Goal: Task Accomplishment & Management: Manage account settings

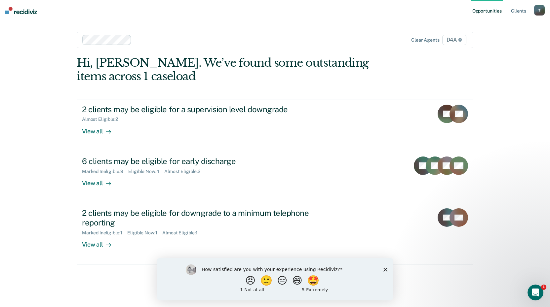
click at [386, 271] on polygon "Close survey" at bounding box center [385, 270] width 4 height 4
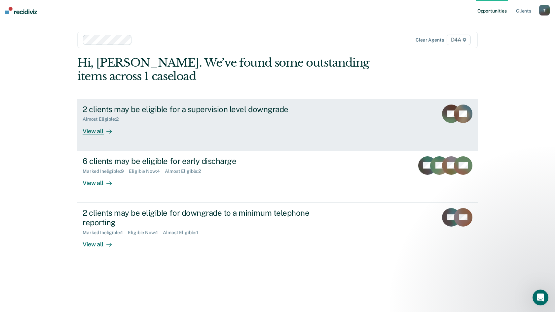
click at [96, 130] on div "View all" at bounding box center [101, 128] width 37 height 13
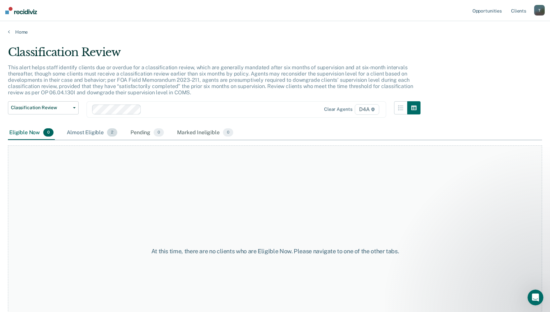
click at [86, 132] on div "Almost Eligible 2" at bounding box center [91, 133] width 53 height 15
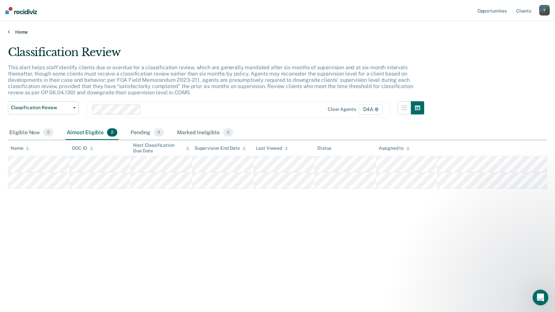
click at [13, 31] on link "Home" at bounding box center [277, 32] width 539 height 6
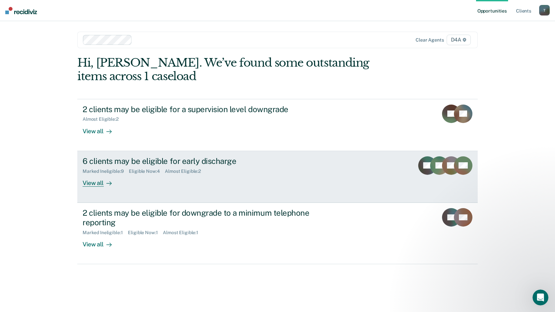
click at [96, 185] on div "View all" at bounding box center [101, 180] width 37 height 13
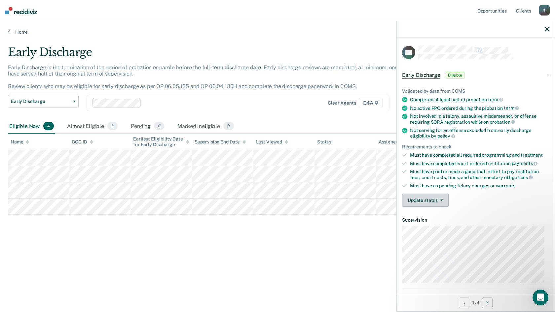
click at [437, 201] on button "Update status" at bounding box center [425, 200] width 47 height 13
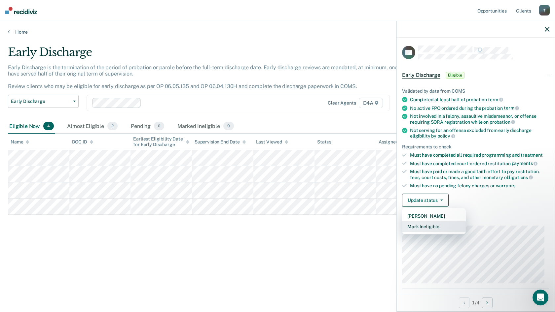
click at [429, 224] on button "Mark Ineligible" at bounding box center [434, 227] width 64 height 11
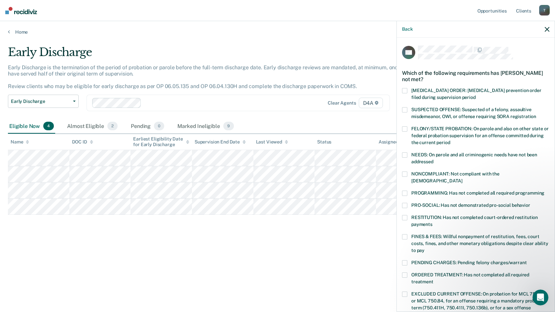
click at [404, 174] on span at bounding box center [404, 174] width 5 height 5
click at [405, 191] on span at bounding box center [404, 193] width 5 height 5
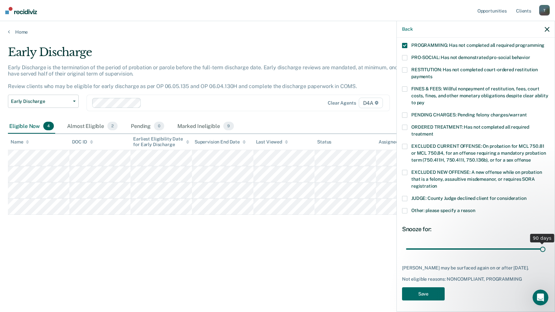
drag, startPoint x: 451, startPoint y: 243, endPoint x: 555, endPoint y: 238, distance: 104.1
type input "90"
click at [545, 243] on input "range" at bounding box center [475, 249] width 139 height 12
click at [421, 295] on button "Save" at bounding box center [423, 295] width 43 height 14
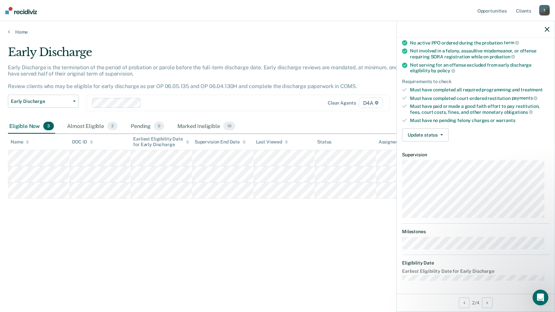
scroll to position [65, 0]
click at [422, 136] on button "Update status" at bounding box center [425, 135] width 47 height 13
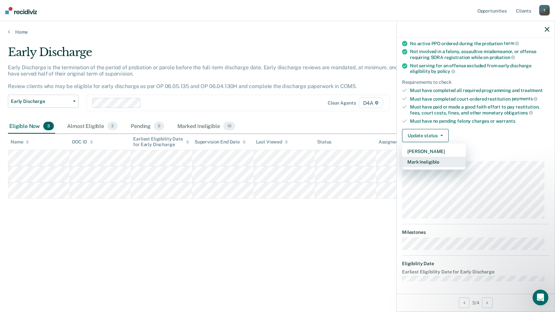
click at [429, 164] on button "Mark Ineligible" at bounding box center [434, 162] width 64 height 11
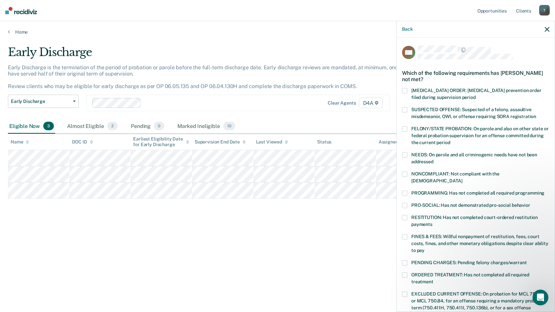
scroll to position [33, 0]
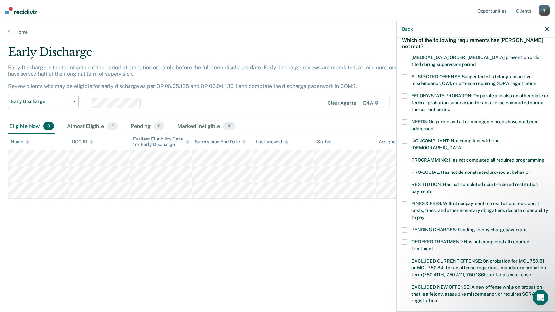
click at [402, 201] on span at bounding box center [404, 203] width 5 height 5
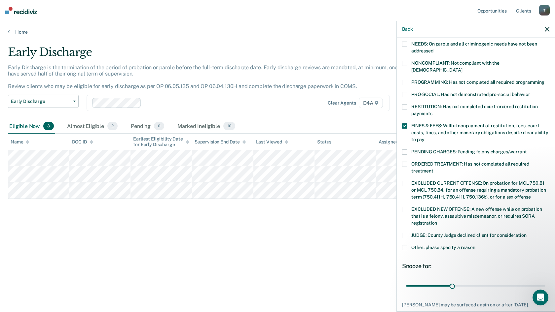
scroll to position [148, 0]
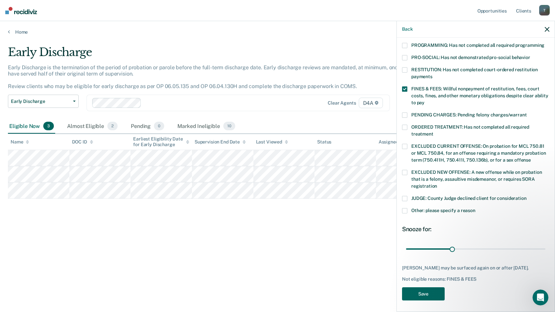
click at [425, 294] on button "Save" at bounding box center [423, 295] width 43 height 14
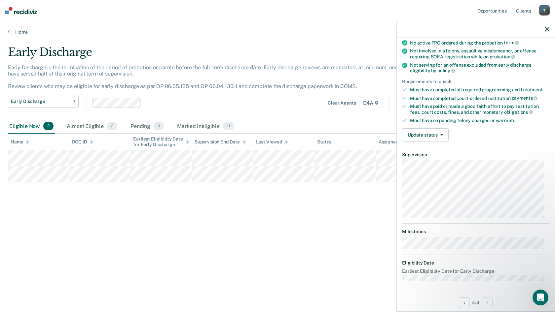
scroll to position [65, 0]
click at [441, 140] on button "Update status" at bounding box center [425, 135] width 47 height 13
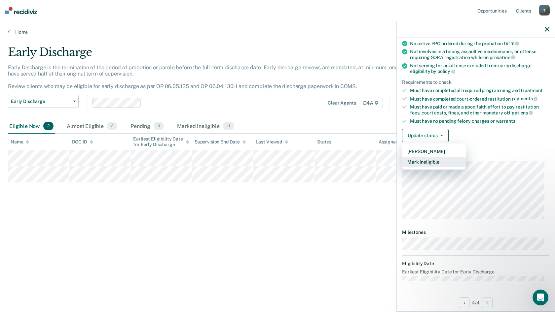
click at [430, 162] on button "Mark Ineligible" at bounding box center [434, 162] width 64 height 11
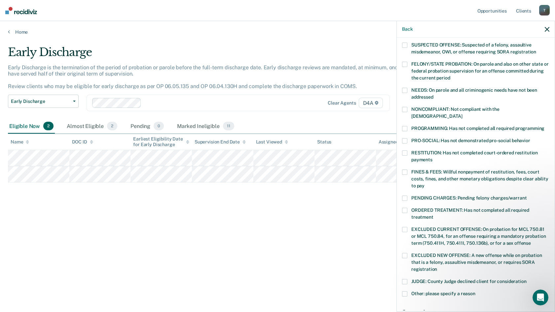
click at [405, 108] on span at bounding box center [404, 109] width 5 height 5
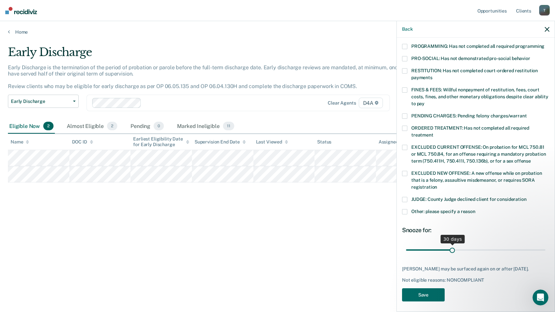
scroll to position [148, 0]
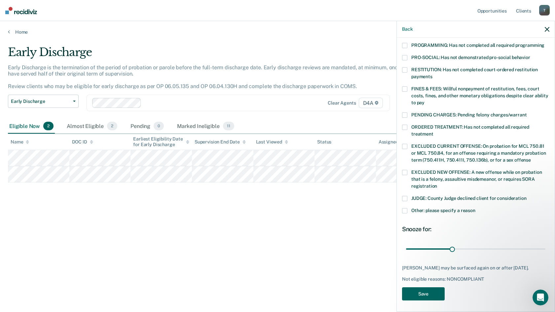
click at [423, 291] on button "Save" at bounding box center [423, 295] width 43 height 14
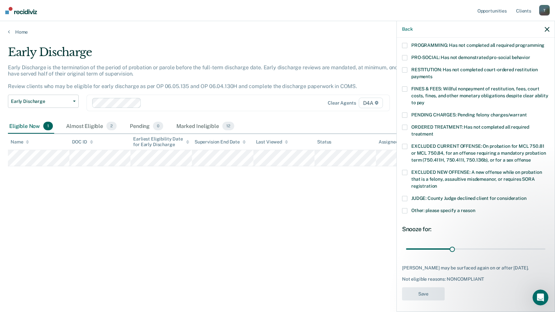
scroll to position [114, 0]
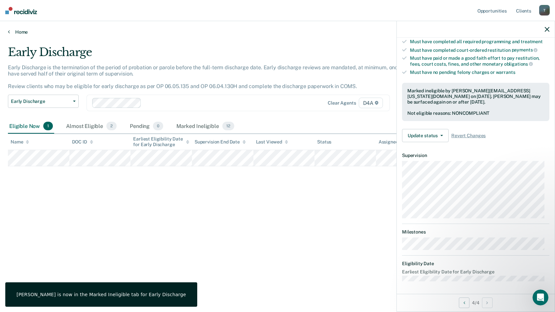
click at [19, 31] on link "Home" at bounding box center [277, 32] width 539 height 6
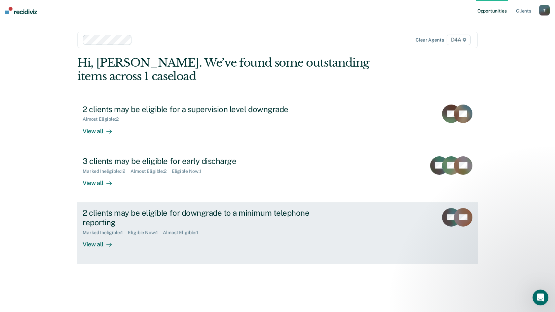
click at [91, 244] on div "View all" at bounding box center [101, 241] width 37 height 13
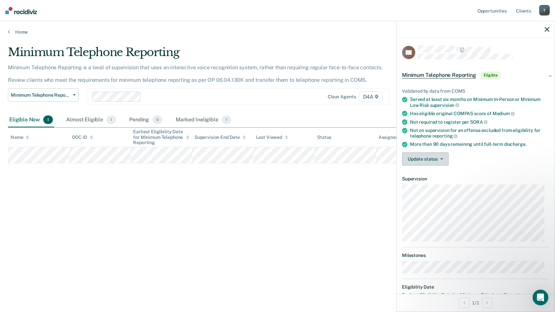
click at [439, 164] on button "Update status" at bounding box center [425, 159] width 47 height 13
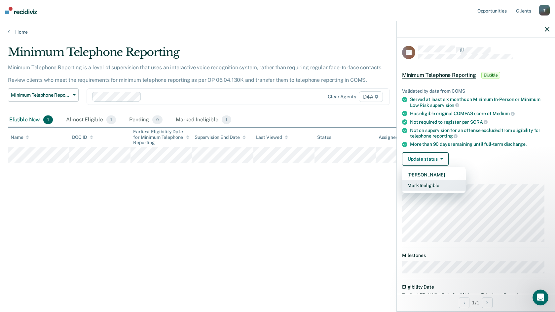
click at [435, 185] on button "Mark Ineligible" at bounding box center [434, 185] width 64 height 11
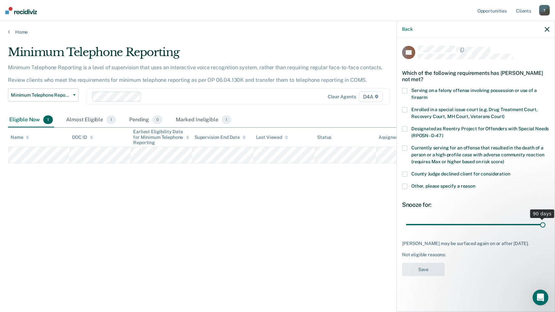
drag, startPoint x: 452, startPoint y: 225, endPoint x: 555, endPoint y: 226, distance: 102.4
type input "90"
click at [545, 226] on input "range" at bounding box center [475, 225] width 139 height 12
click at [403, 184] on span at bounding box center [404, 186] width 5 height 5
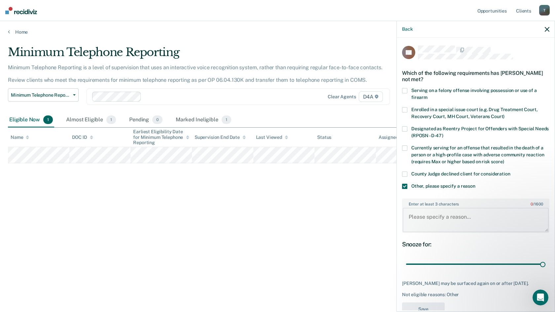
click at [425, 229] on textarea "Enter at least 3 characters 0 / 1600" at bounding box center [476, 220] width 146 height 24
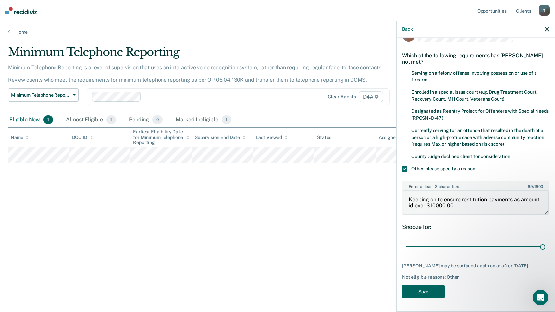
type textarea "Keeping on to ensure restitution payments as amount id over $10000.00"
click at [426, 291] on button "Save" at bounding box center [423, 292] width 43 height 14
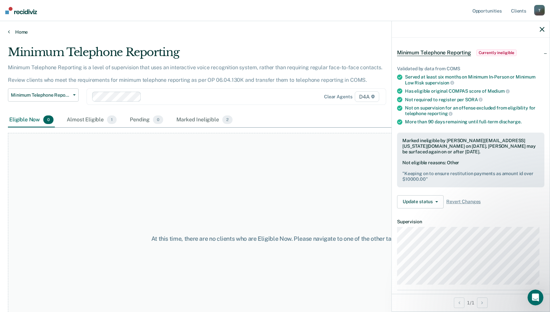
click at [19, 31] on link "Home" at bounding box center [275, 32] width 534 height 6
